Goal: Task Accomplishment & Management: Use online tool/utility

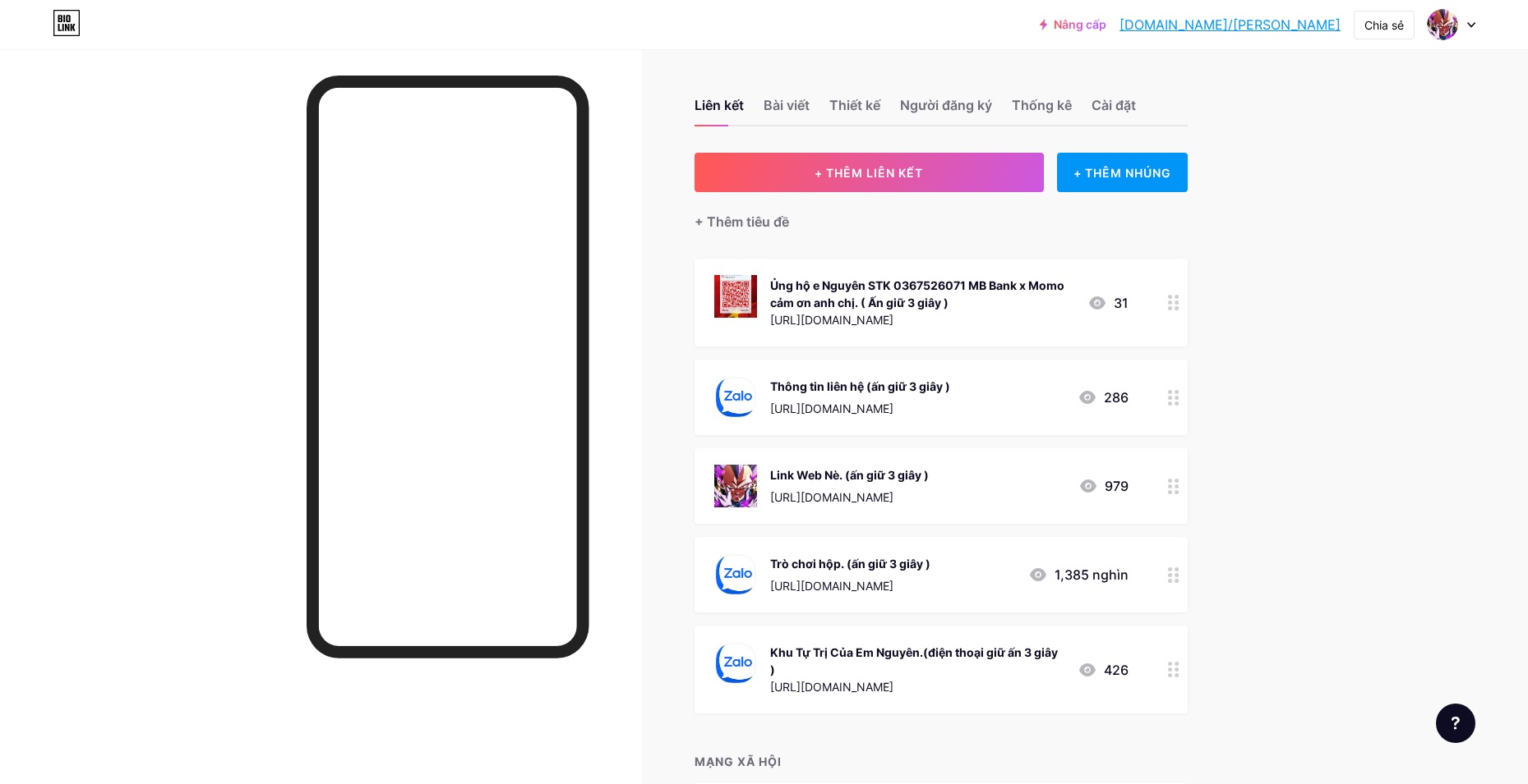
click at [1172, 487] on circle at bounding box center [1170, 486] width 4 height 4
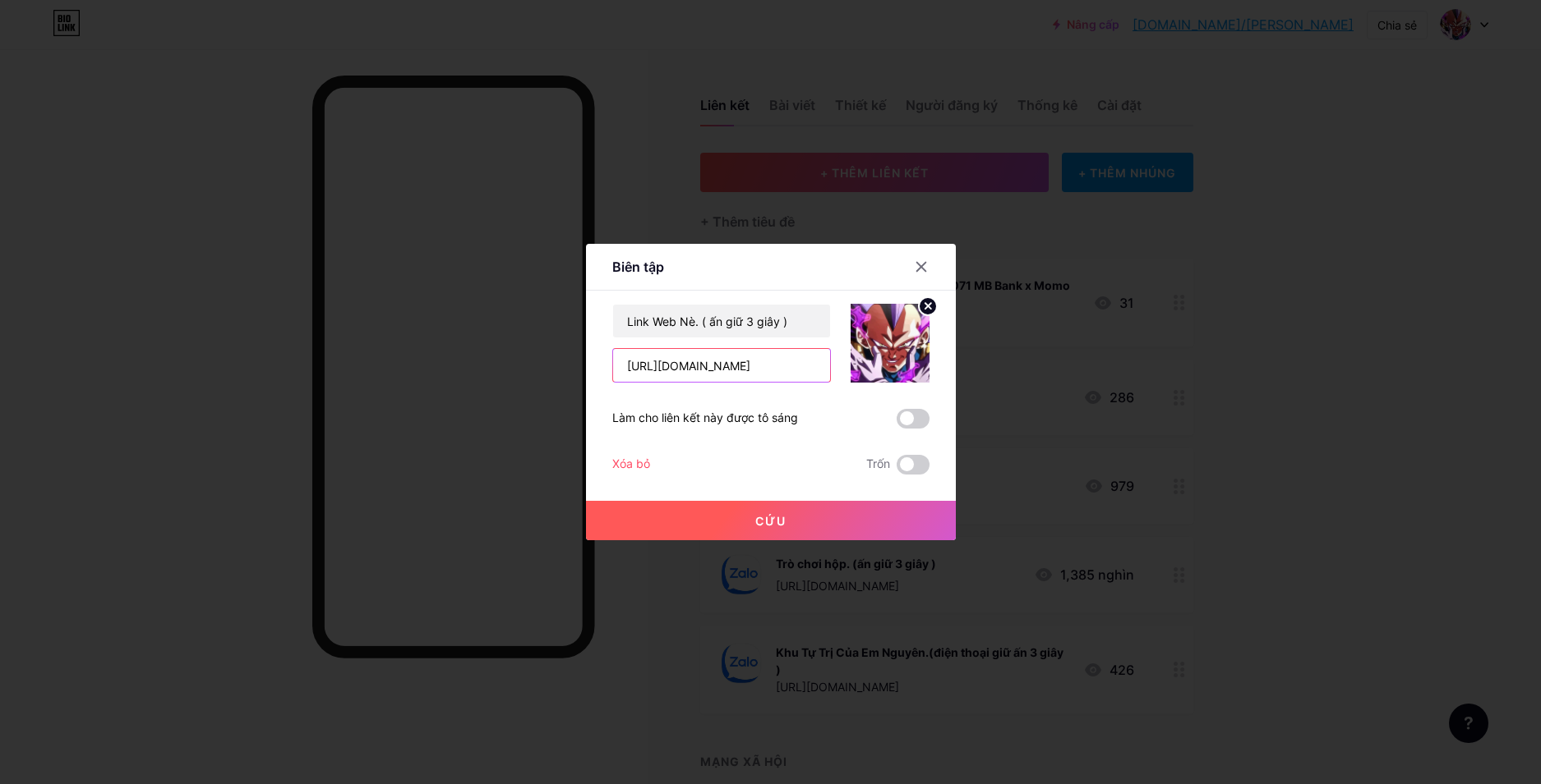
click at [692, 368] on input "[URL][DOMAIN_NAME]" at bounding box center [721, 365] width 217 height 33
click at [709, 370] on input "[URL][DOMAIN_NAME]" at bounding box center [721, 365] width 217 height 33
click at [678, 365] on input "[URL][DOMAIN_NAME]" at bounding box center [721, 365] width 217 height 33
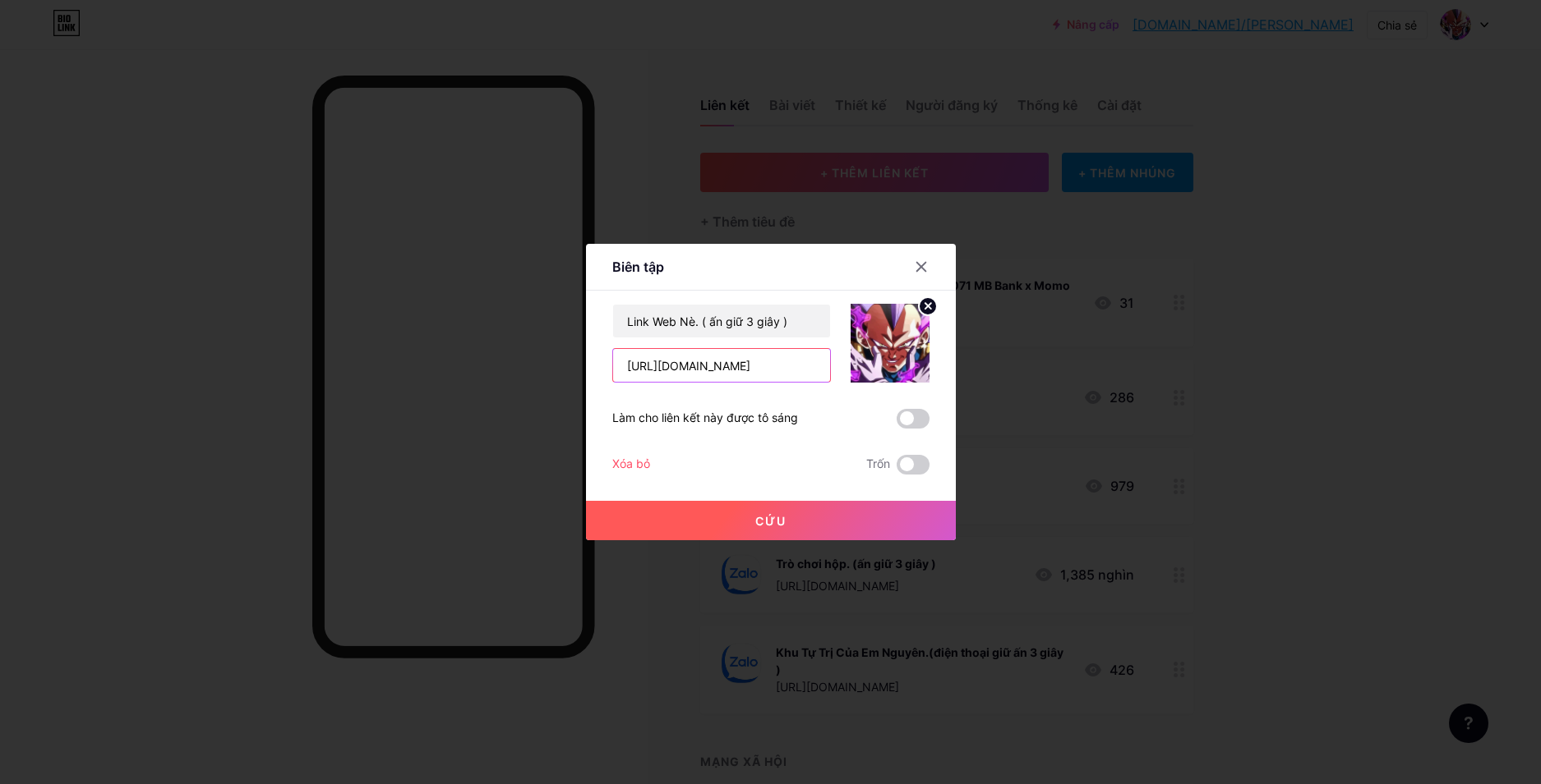
type input "[URL][DOMAIN_NAME]"
click at [766, 512] on button "Cứu" at bounding box center [771, 521] width 370 height 39
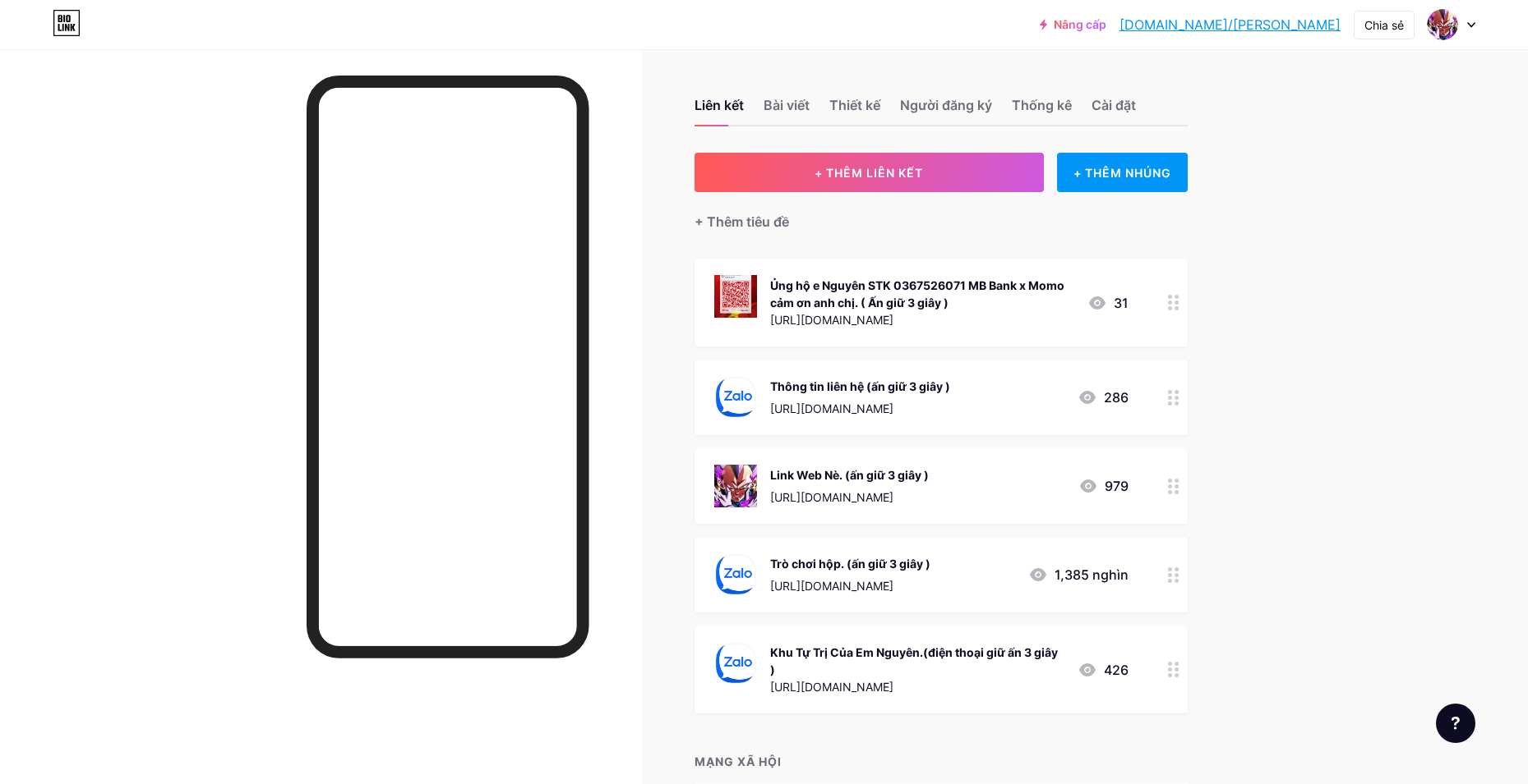
click at [1157, 573] on div "Trò chơi hộp. (ấn giữ 3 giây ) [URL][DOMAIN_NAME] 1,385 nghìn" at bounding box center [941, 574] width 493 height 76
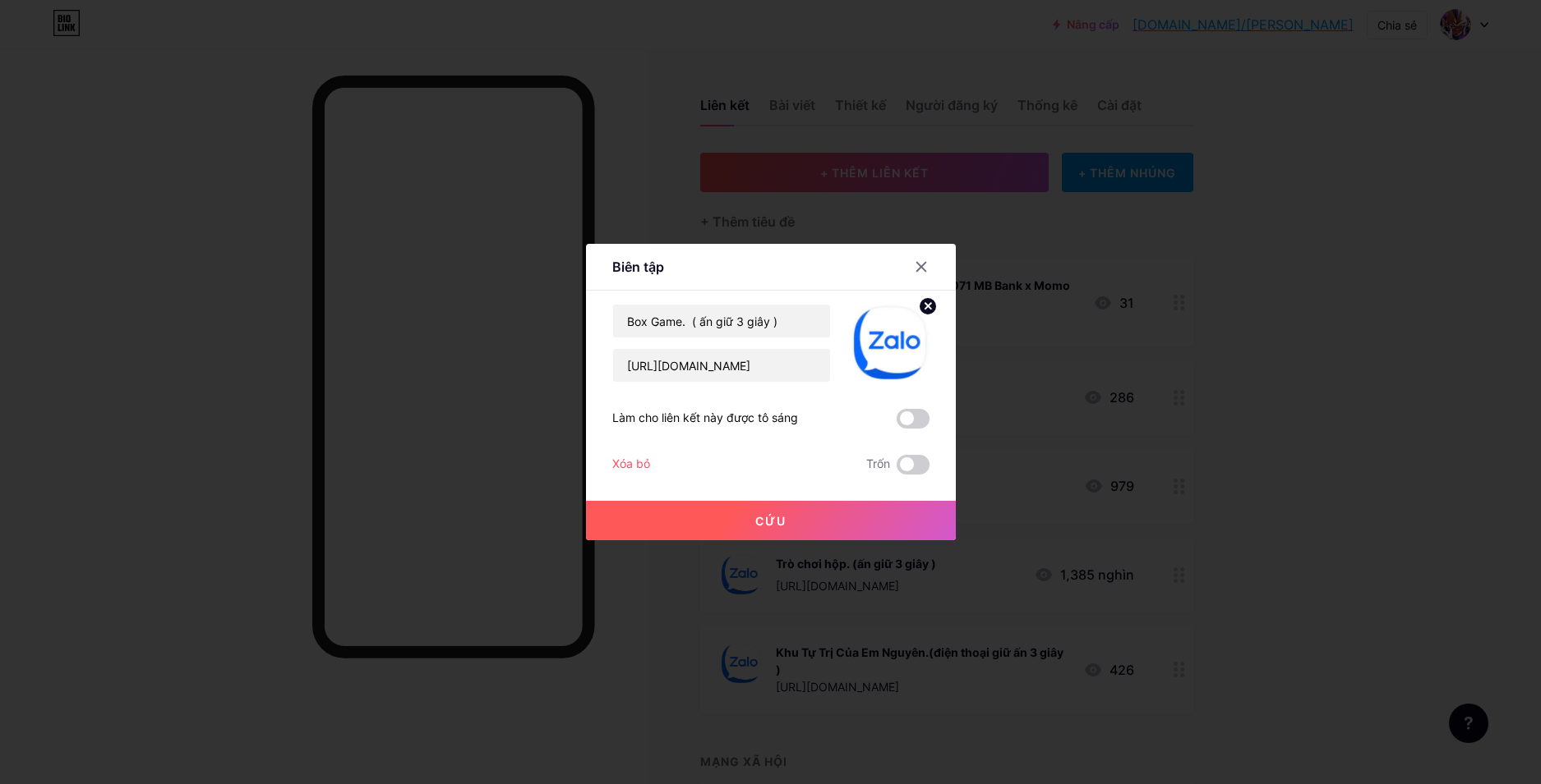
drag, startPoint x: 624, startPoint y: 612, endPoint x: 590, endPoint y: 572, distance: 52.5
click at [622, 609] on div at bounding box center [770, 392] width 1541 height 784
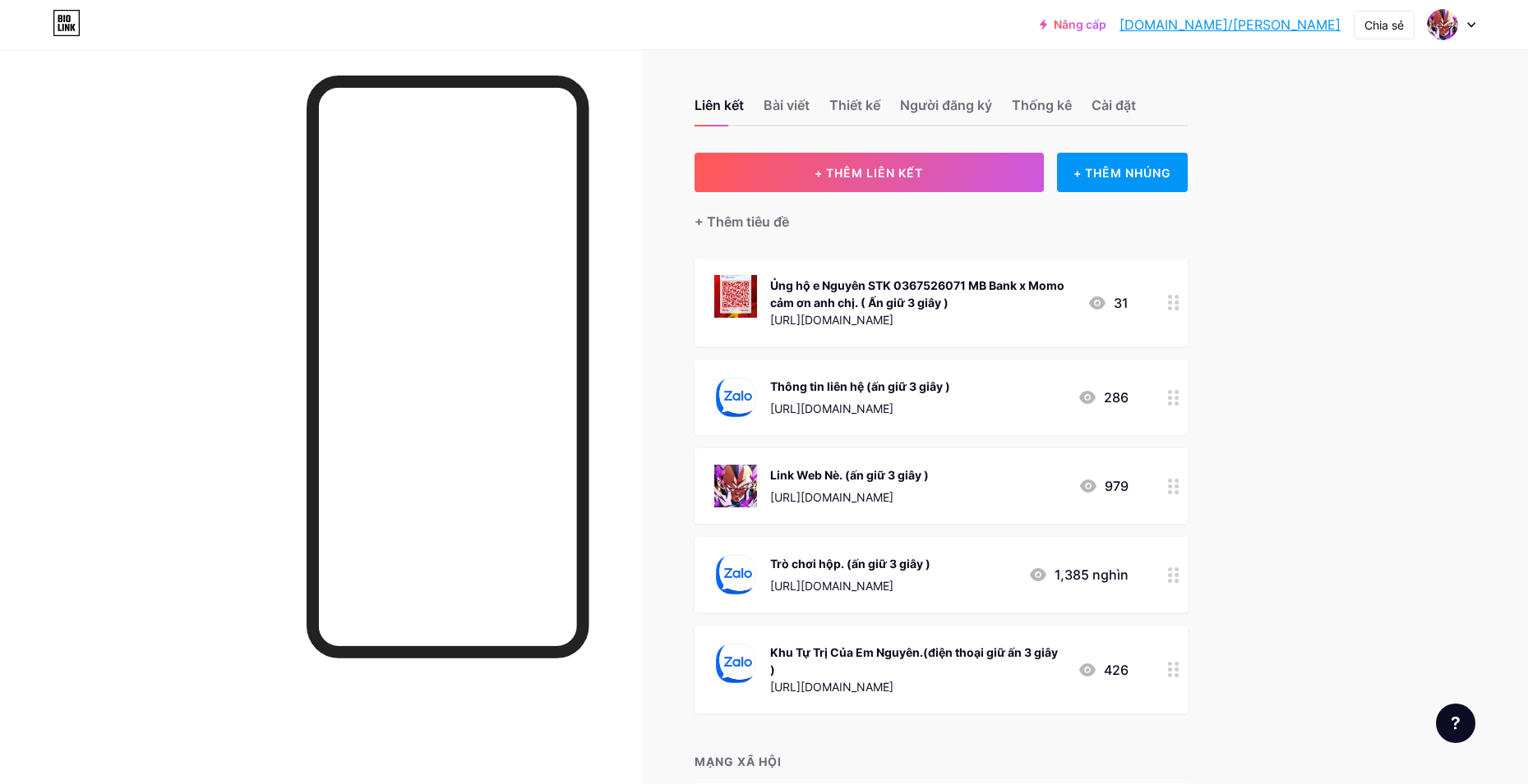
click at [1186, 572] on div at bounding box center [1173, 574] width 28 height 76
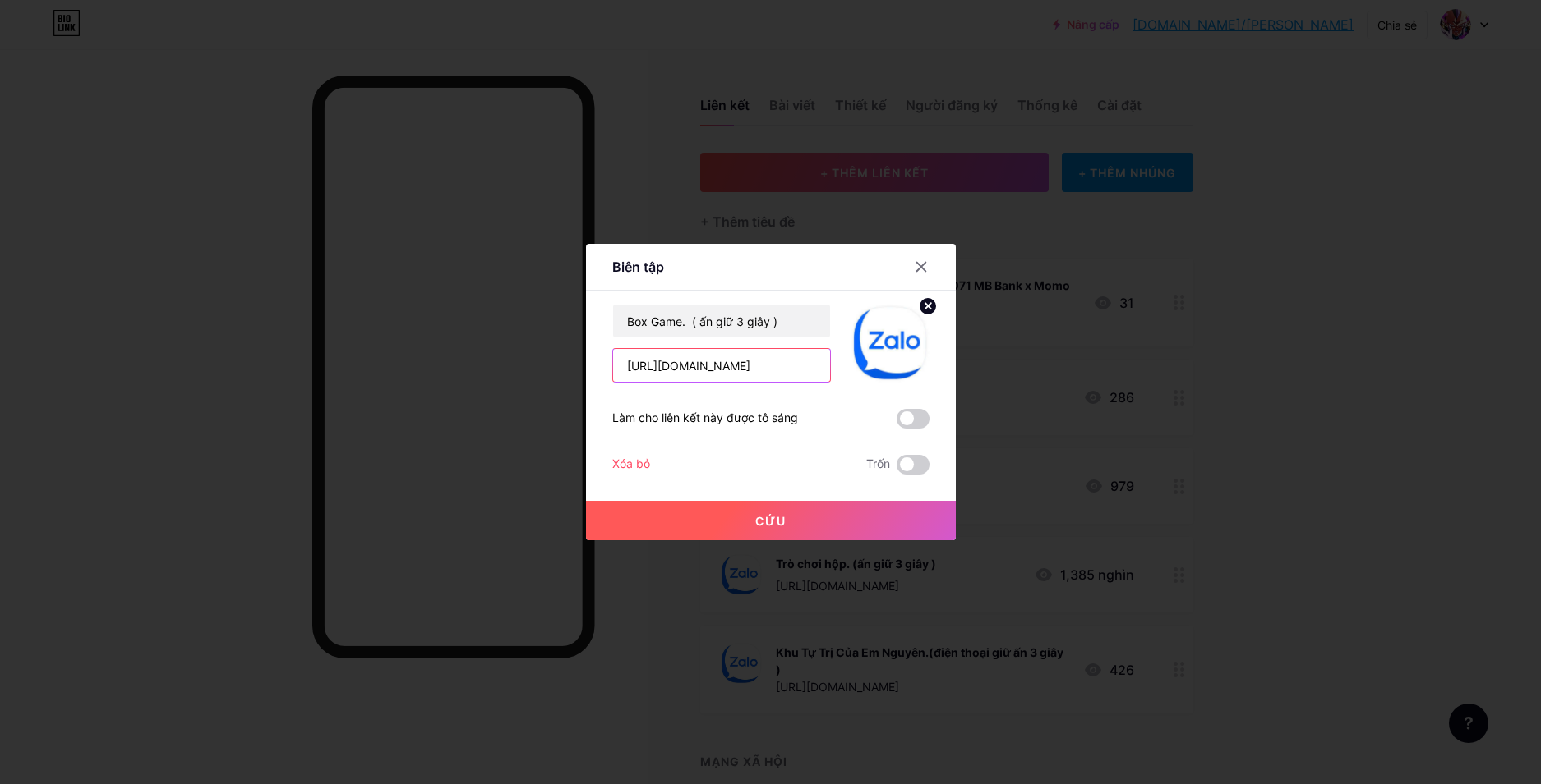
click at [662, 373] on input "[URL][DOMAIN_NAME]" at bounding box center [721, 365] width 217 height 33
paste input "ffjlvj471"
type input "[URL][DOMAIN_NAME]"
click at [747, 525] on button "Cứu" at bounding box center [771, 521] width 370 height 39
